Goal: Task Accomplishment & Management: Use online tool/utility

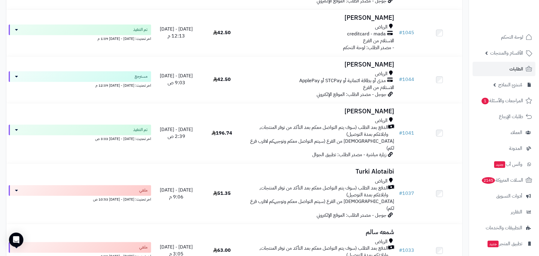
scroll to position [4896, 0]
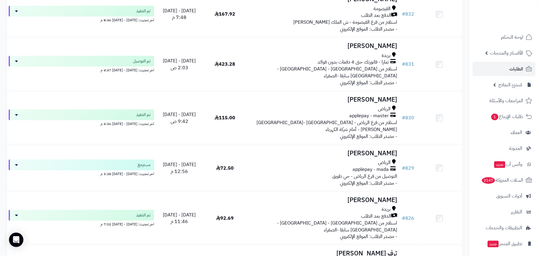
scroll to position [4721, 0]
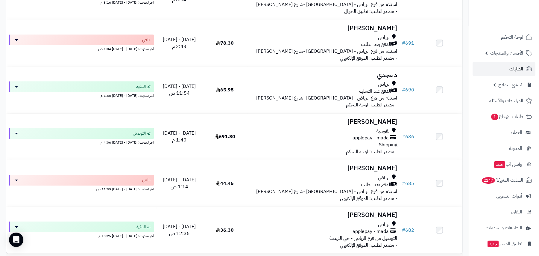
scroll to position [4594, 0]
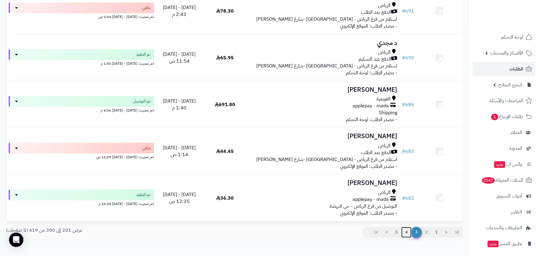
click at [408, 227] on link "4" at bounding box center [406, 232] width 10 height 11
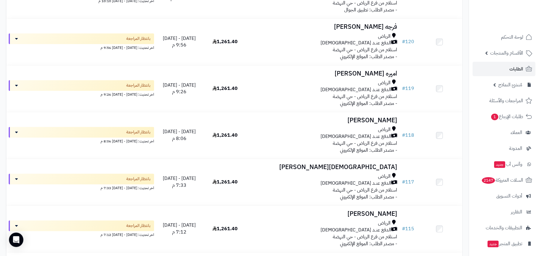
scroll to position [4606, 0]
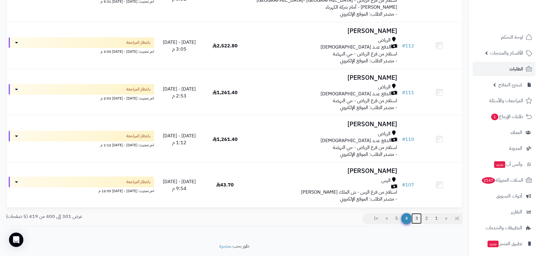
click at [417, 213] on link "3" at bounding box center [417, 218] width 10 height 11
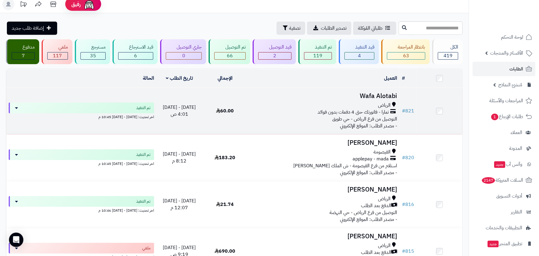
scroll to position [45, 0]
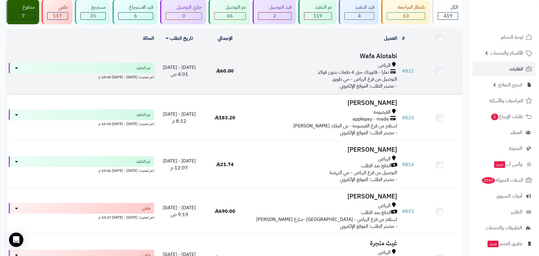
click at [375, 69] on span "تمارا - فاتورتك حتى 4 دفعات بدون فوائد" at bounding box center [353, 72] width 71 height 7
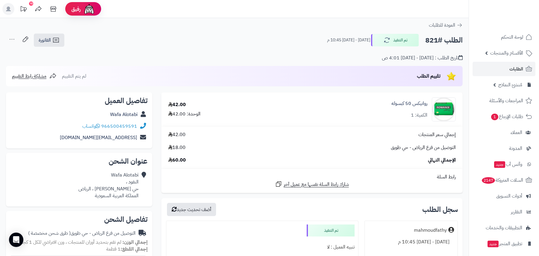
click at [452, 19] on div "**********" at bounding box center [234, 232] width 469 height 428
click at [450, 23] on span "العودة للطلبات" at bounding box center [442, 25] width 26 height 7
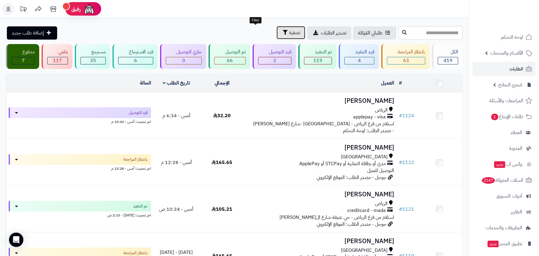
click at [289, 32] on span "تصفية" at bounding box center [294, 32] width 11 height 7
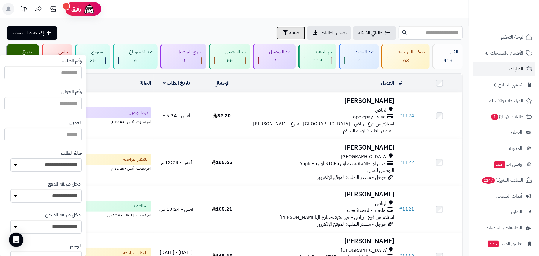
scroll to position [40, 0]
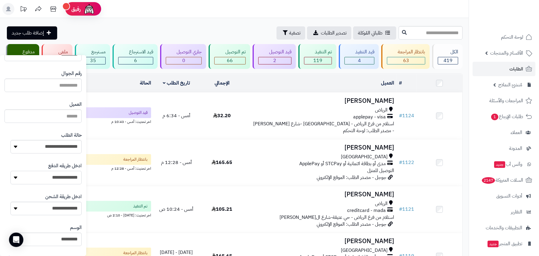
click at [21, 179] on select "**********" at bounding box center [45, 177] width 71 height 13
select select "*********"
click at [10, 171] on select "**********" at bounding box center [45, 177] width 71 height 13
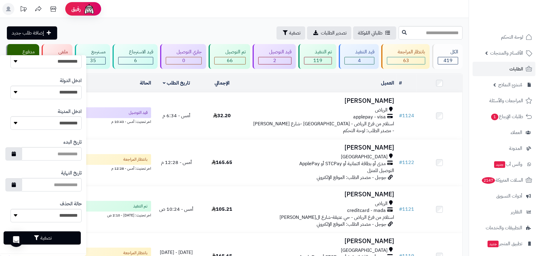
scroll to position [251, 0]
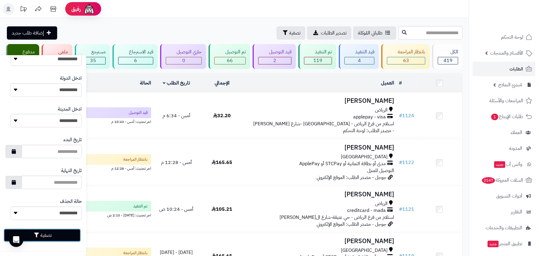
click at [58, 236] on button "تصفية" at bounding box center [42, 234] width 77 height 13
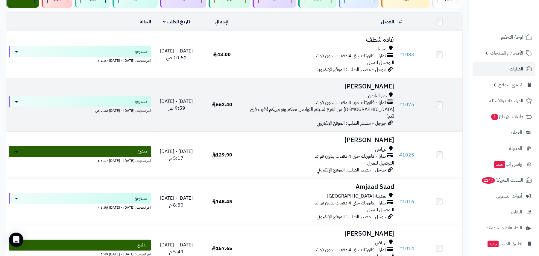
scroll to position [80, 0]
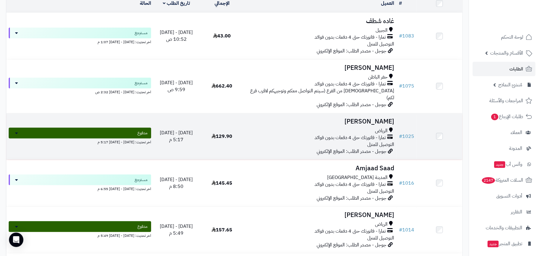
click at [360, 134] on span "تمارا - فاتورتك حتى 4 دفعات بدون فوائد" at bounding box center [350, 137] width 71 height 7
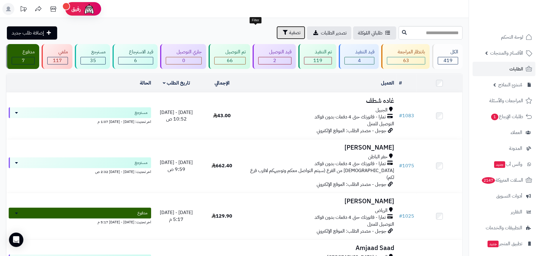
click at [289, 35] on span "تصفية" at bounding box center [294, 32] width 11 height 7
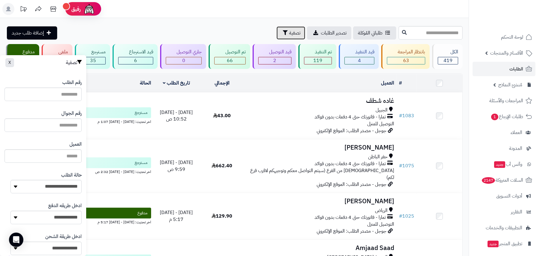
scroll to position [40, 0]
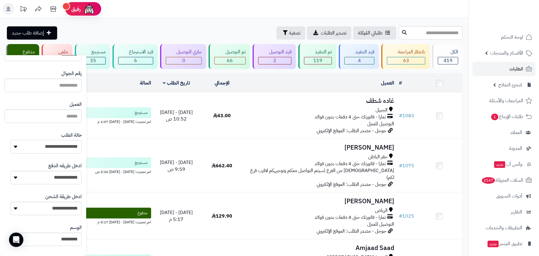
click at [63, 144] on select "**********" at bounding box center [45, 146] width 71 height 13
click at [213, 6] on header "رفيق ! الطلبات معالجة مكتمل إرجاع المنتجات العملاء المتواجدون الان 2558 عملاء م…" at bounding box center [269, 9] width 539 height 18
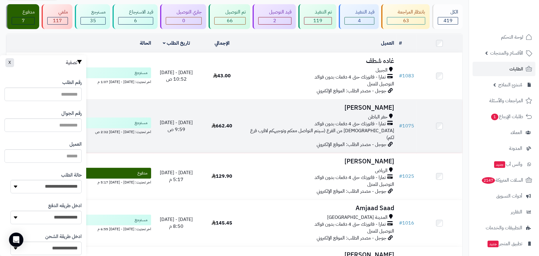
scroll to position [0, 0]
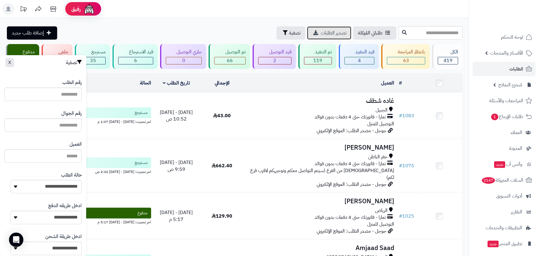
click at [321, 33] on span "تصدير الطلبات" at bounding box center [334, 32] width 26 height 7
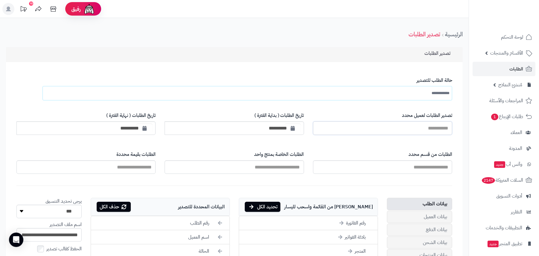
click at [410, 128] on input "تصدير الطلبات لعميل محدد" at bounding box center [382, 127] width 139 height 13
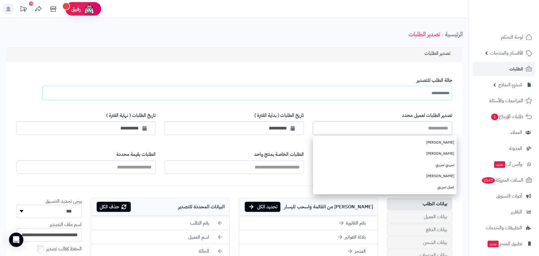
scroll to position [40, 0]
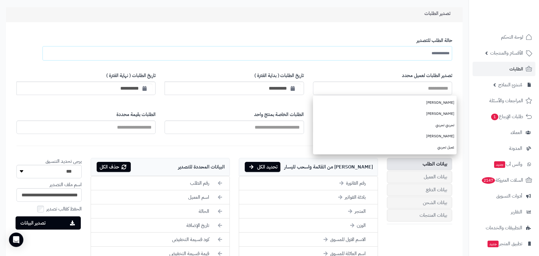
click at [173, 139] on form "**********" at bounding box center [234, 243] width 448 height 433
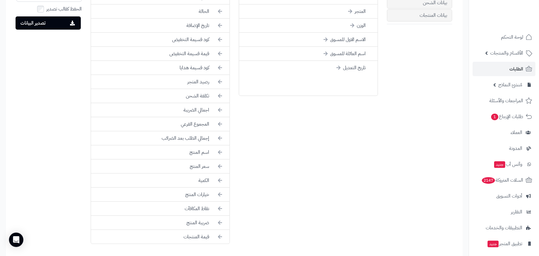
scroll to position [120, 0]
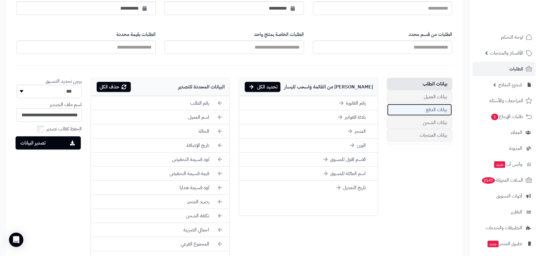
click at [431, 108] on link "بيانات الدفع" at bounding box center [419, 110] width 65 height 12
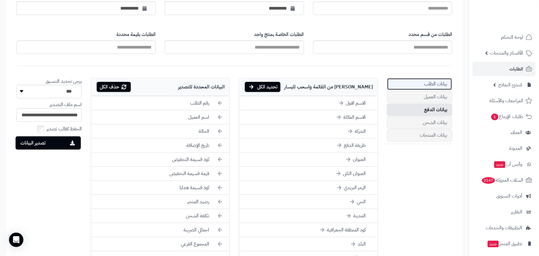
click at [436, 81] on link "بيانات الطلب" at bounding box center [419, 84] width 65 height 12
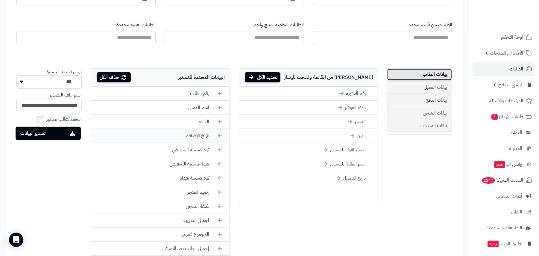
scroll to position [137, 0]
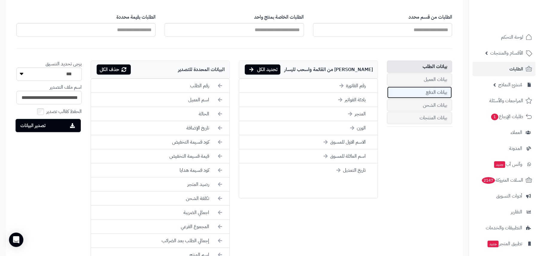
click at [423, 95] on link "بيانات الدفع" at bounding box center [419, 92] width 65 height 12
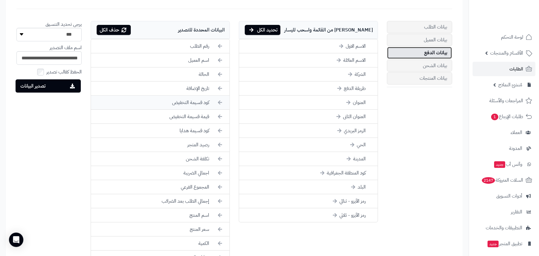
scroll to position [177, 0]
click at [221, 130] on icon at bounding box center [220, 130] width 4 height 7
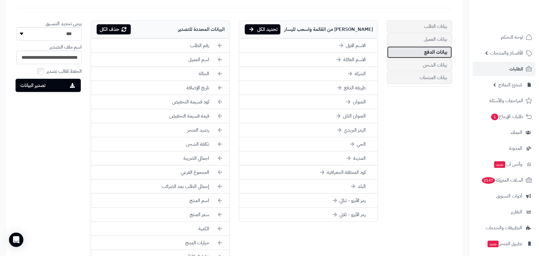
click at [440, 51] on link "بيانات الدفع" at bounding box center [419, 52] width 65 height 12
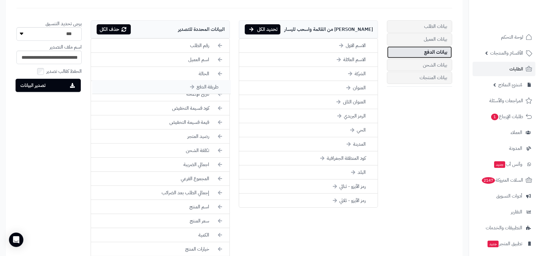
drag, startPoint x: 341, startPoint y: 88, endPoint x: 194, endPoint y: 87, distance: 147.0
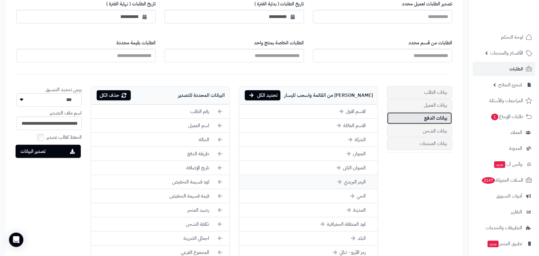
scroll to position [97, 0]
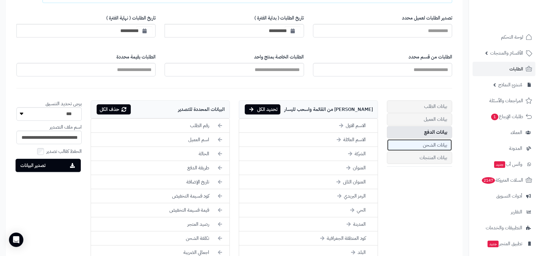
click at [437, 142] on link "بيانات الشحن" at bounding box center [419, 145] width 65 height 12
click at [444, 142] on link "بيانات الشحن" at bounding box center [419, 145] width 65 height 12
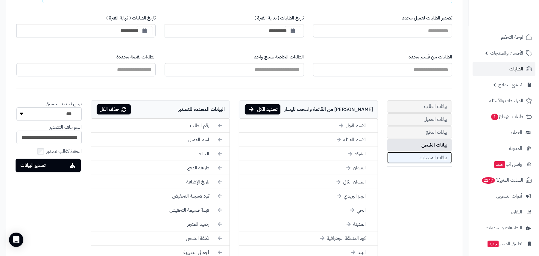
click at [440, 156] on link "بيانات المنتجات" at bounding box center [419, 157] width 65 height 12
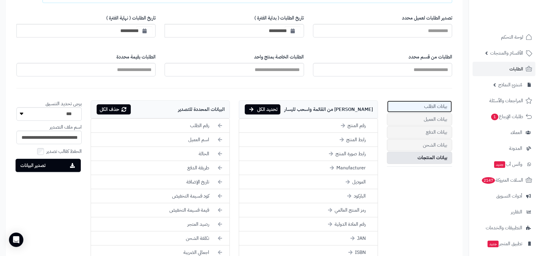
click at [436, 106] on link "بيانات الطلب" at bounding box center [419, 106] width 65 height 12
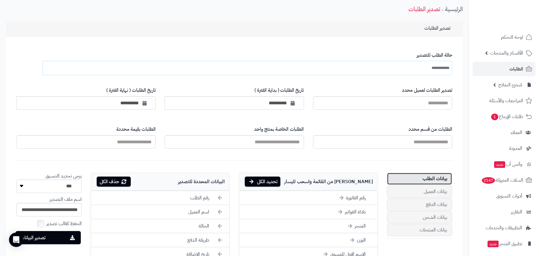
scroll to position [17, 0]
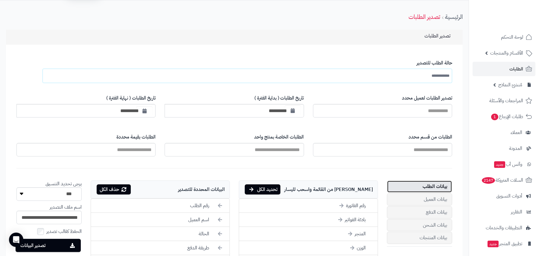
click at [292, 113] on button "button" at bounding box center [293, 110] width 16 height 11
click at [368, 123] on th "‹" at bounding box center [365, 123] width 10 height 9
click at [367, 123] on th "‹" at bounding box center [365, 123] width 10 height 9
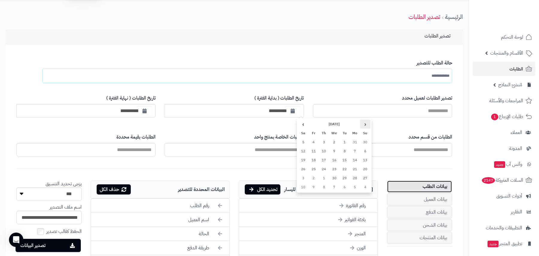
click at [367, 123] on th "‹" at bounding box center [365, 123] width 10 height 9
click at [304, 159] on td "15" at bounding box center [303, 159] width 10 height 9
type input "**********"
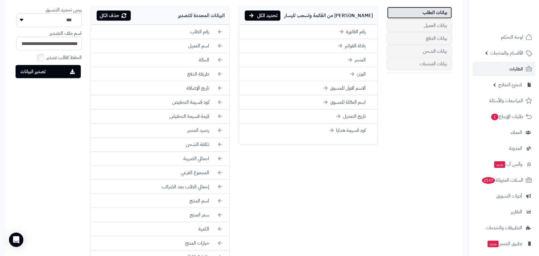
scroll to position [177, 0]
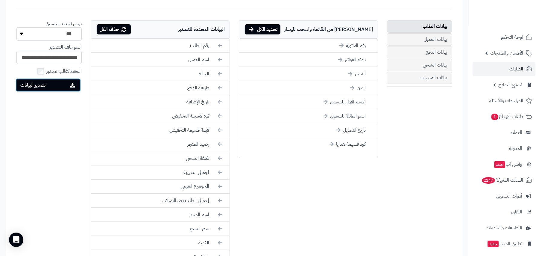
click at [50, 80] on button "تصدير البيانات" at bounding box center [48, 84] width 65 height 13
